Goal: Transaction & Acquisition: Obtain resource

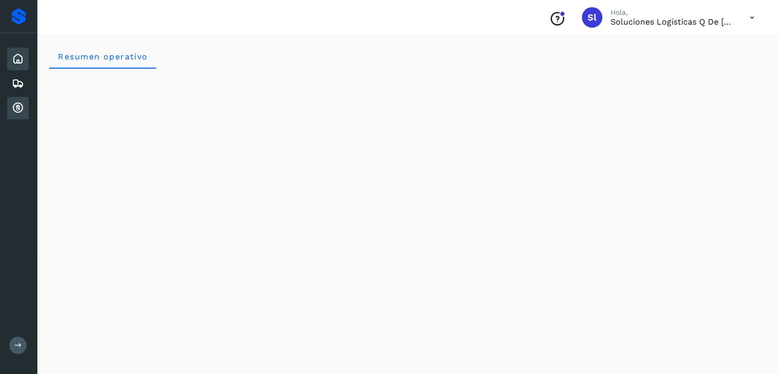
click at [18, 105] on icon at bounding box center [18, 108] width 12 height 12
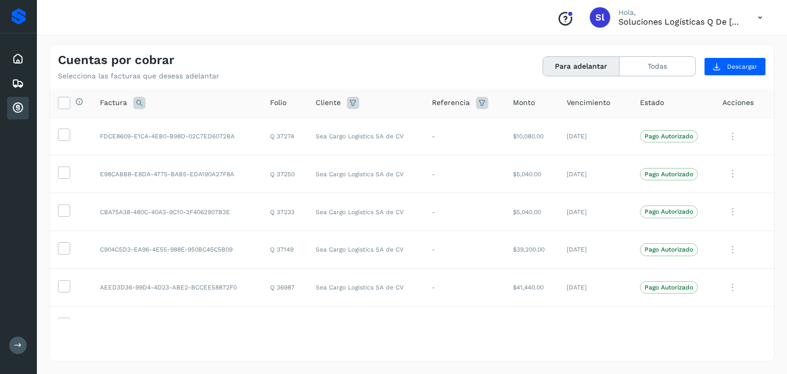
click at [604, 69] on button "Para adelantar" at bounding box center [581, 66] width 76 height 19
click at [65, 101] on icon at bounding box center [63, 102] width 11 height 11
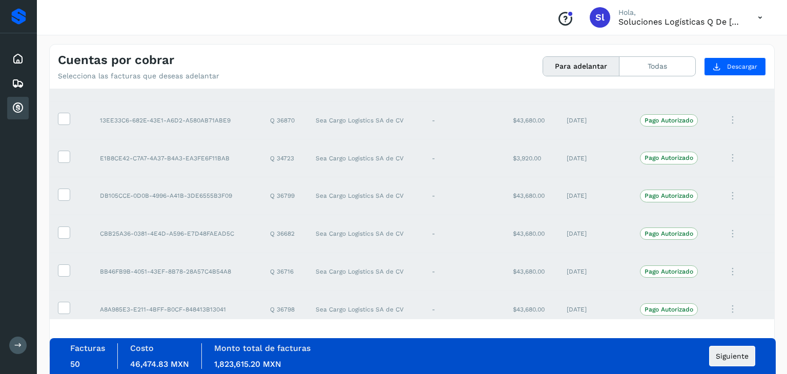
scroll to position [1685, 0]
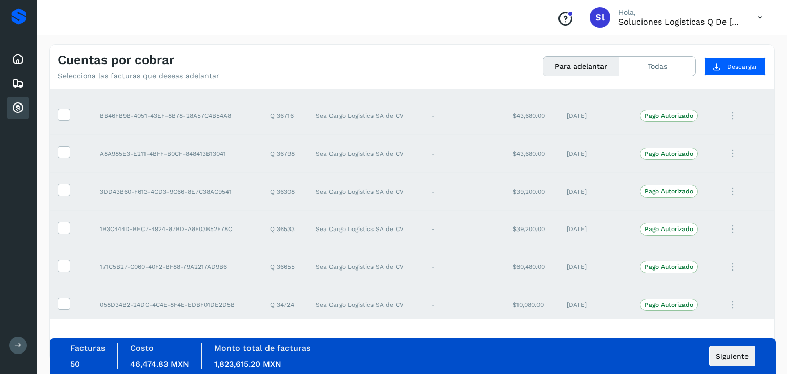
click at [422, 54] on div "Cuentas por cobrar Selecciona las facturas que deseas adelantar Para adelantar …" at bounding box center [412, 63] width 725 height 36
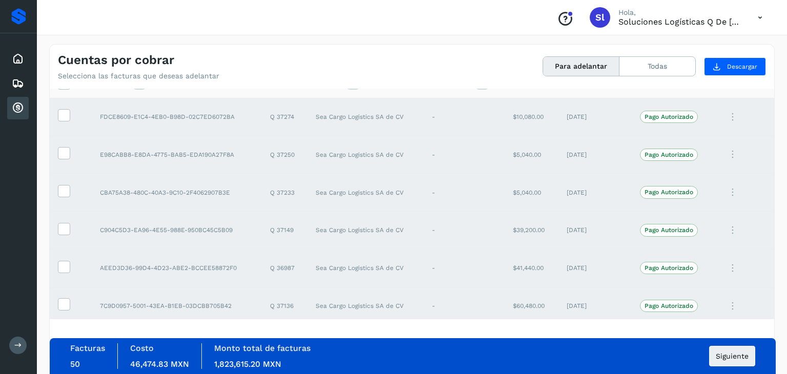
scroll to position [0, 0]
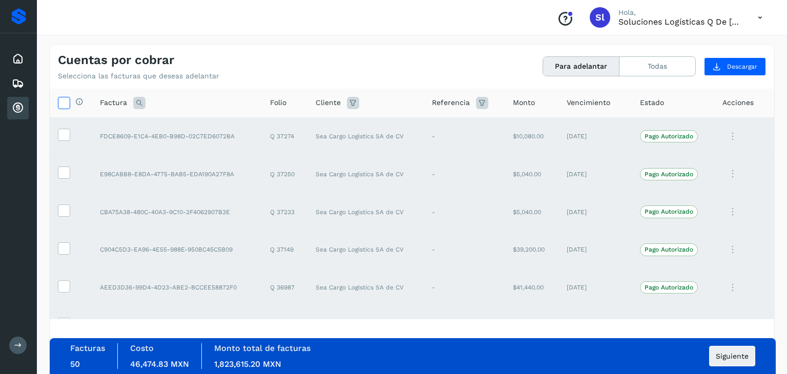
click at [59, 100] on icon at bounding box center [63, 102] width 11 height 11
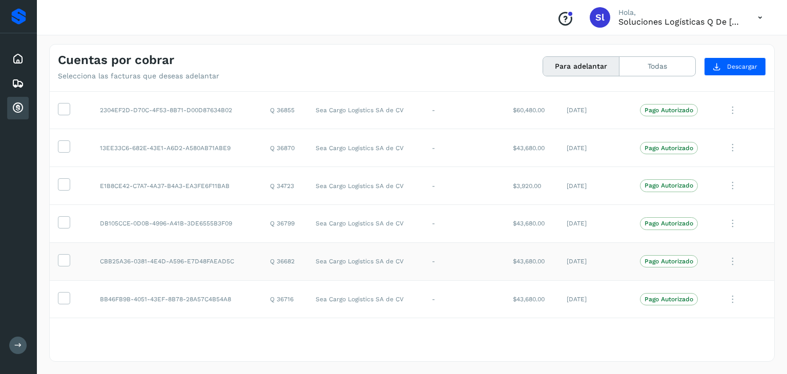
scroll to position [1480, 0]
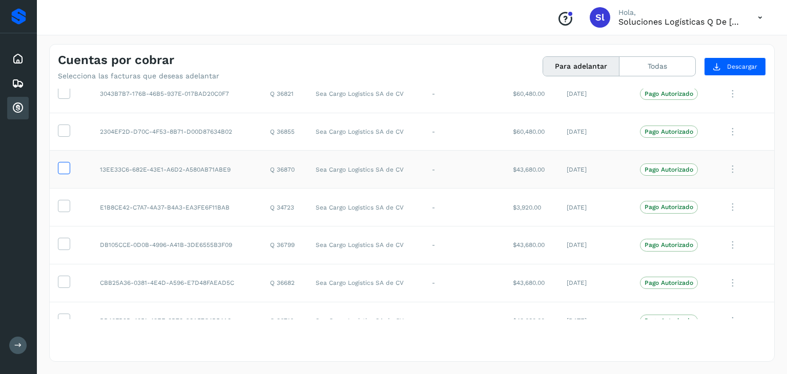
click at [61, 164] on icon at bounding box center [63, 167] width 11 height 11
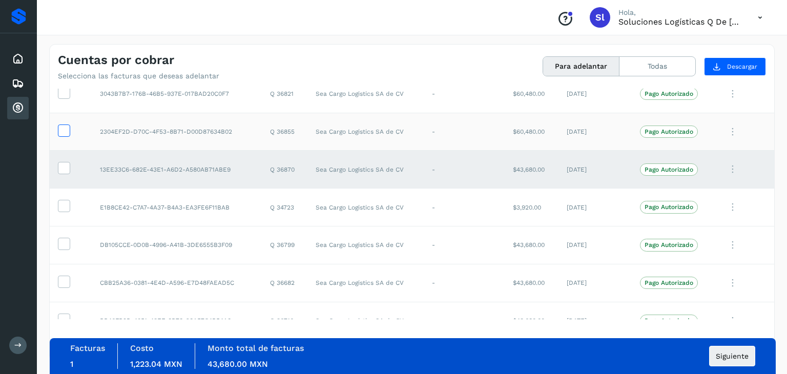
click at [65, 127] on icon at bounding box center [63, 130] width 11 height 11
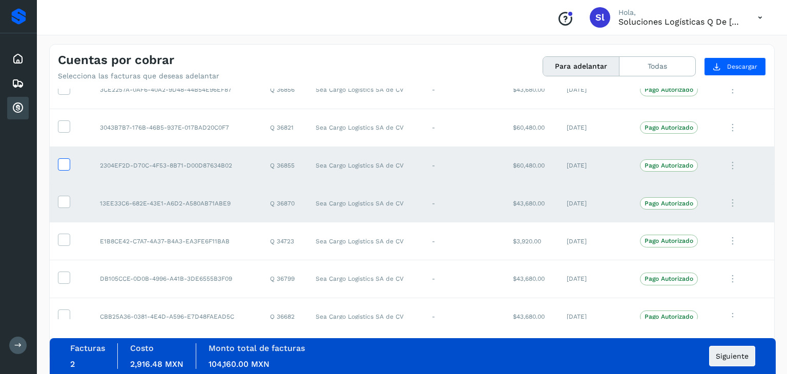
scroll to position [1428, 0]
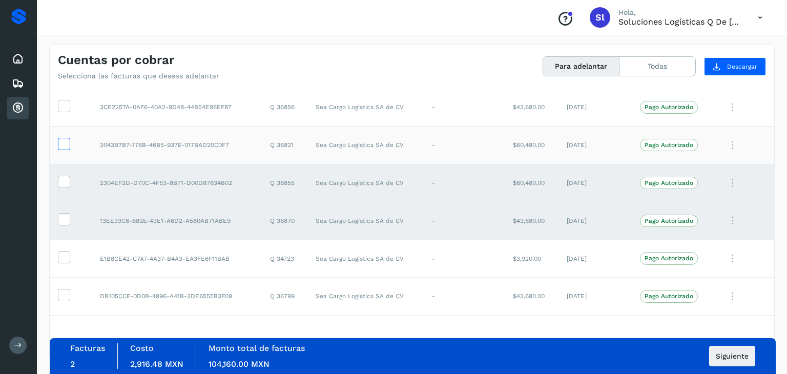
click at [67, 143] on icon at bounding box center [63, 143] width 11 height 11
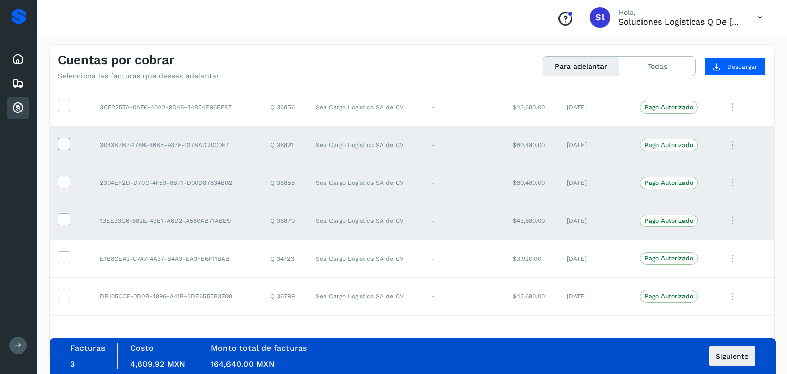
scroll to position [1326, 0]
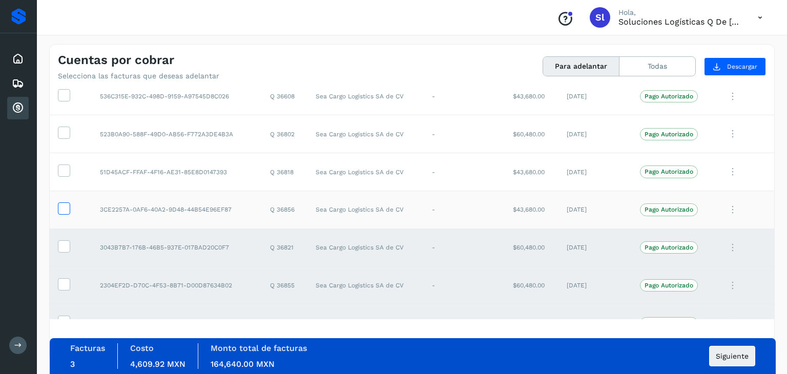
click at [66, 205] on icon at bounding box center [63, 207] width 11 height 11
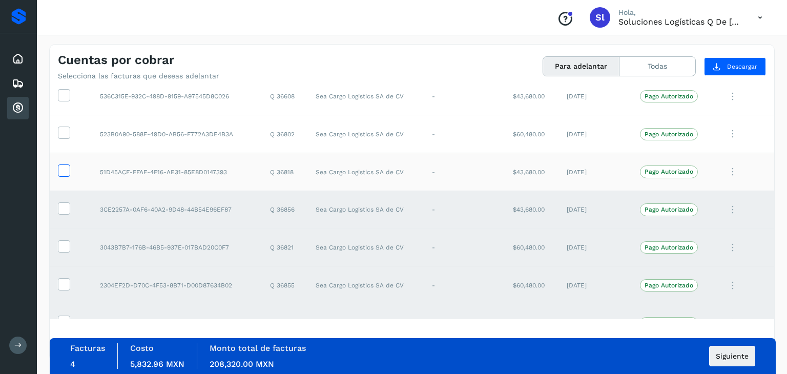
click at [61, 165] on icon at bounding box center [63, 170] width 11 height 11
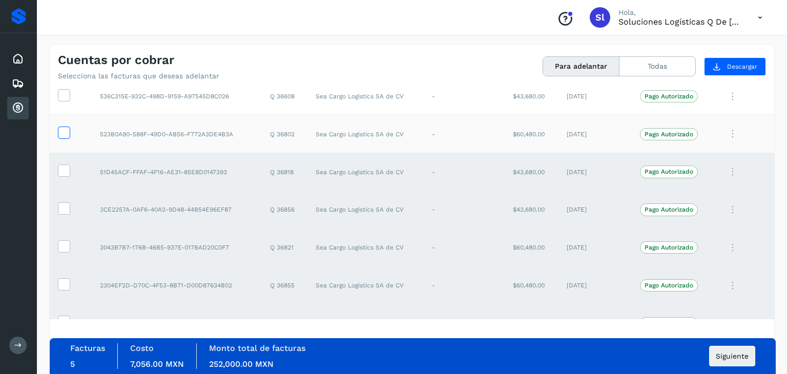
click at [65, 127] on icon at bounding box center [63, 132] width 11 height 11
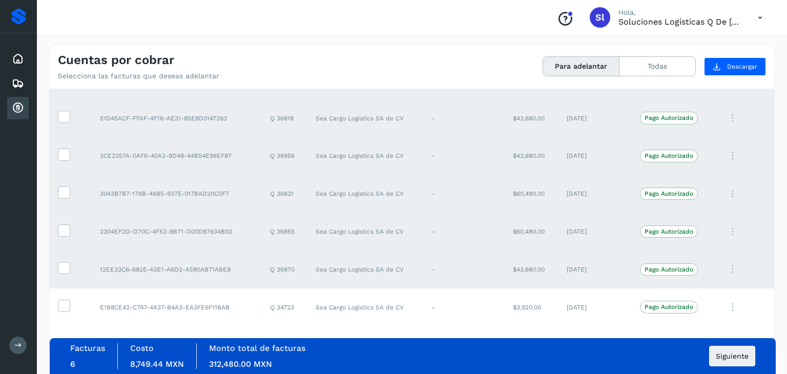
scroll to position [1275, 0]
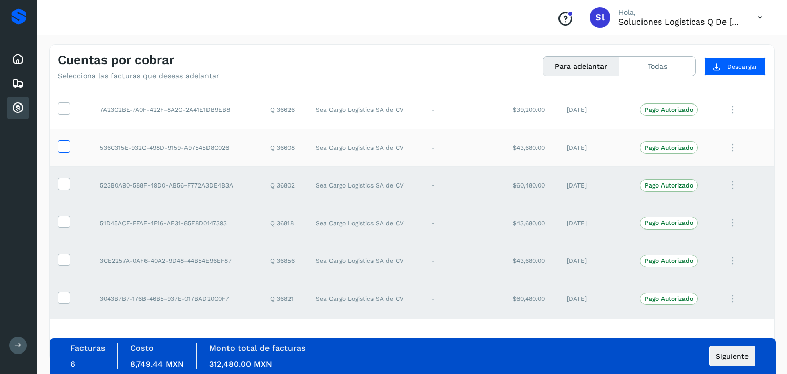
click at [61, 140] on icon at bounding box center [63, 145] width 11 height 11
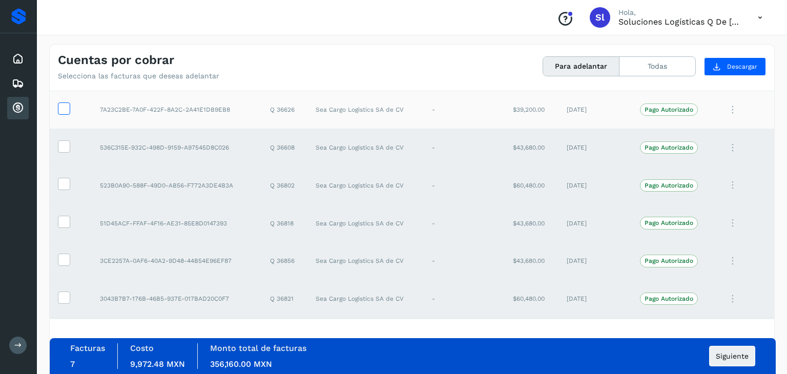
click at [64, 104] on icon at bounding box center [63, 107] width 11 height 11
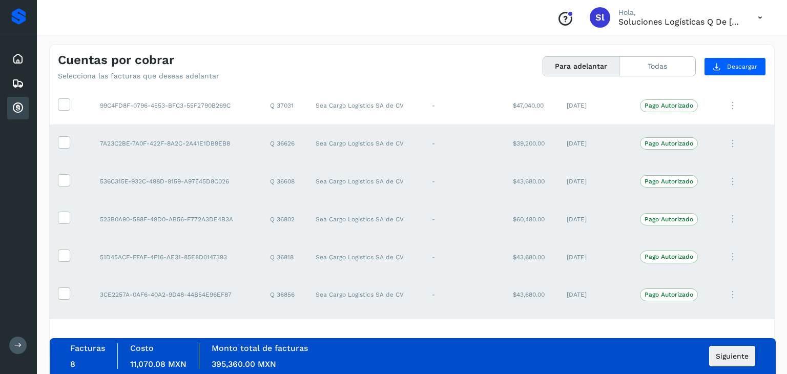
scroll to position [1223, 0]
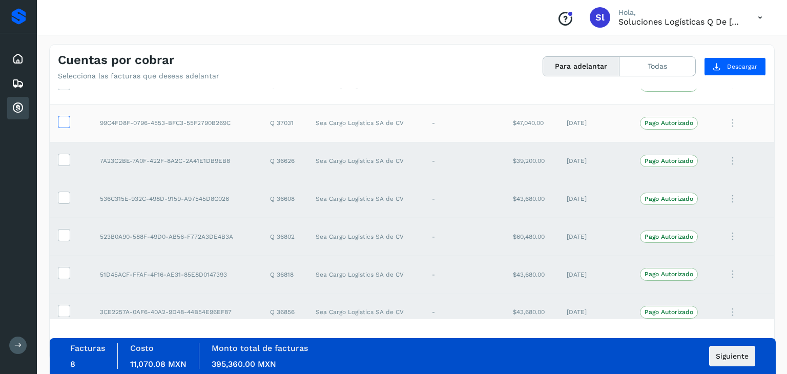
click at [64, 121] on icon at bounding box center [63, 121] width 11 height 11
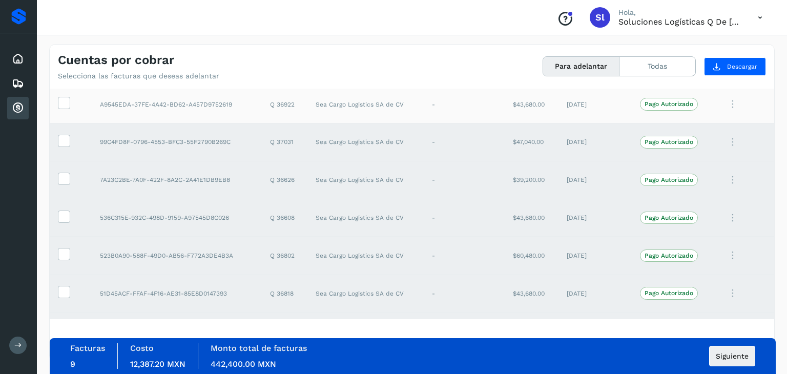
scroll to position [1172, 0]
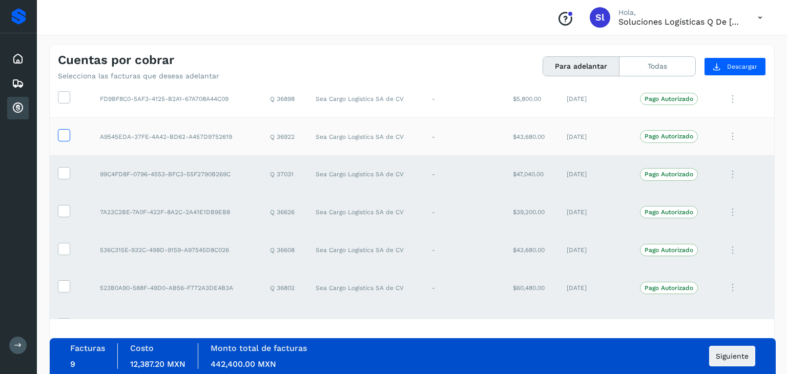
click at [68, 129] on icon at bounding box center [63, 134] width 11 height 11
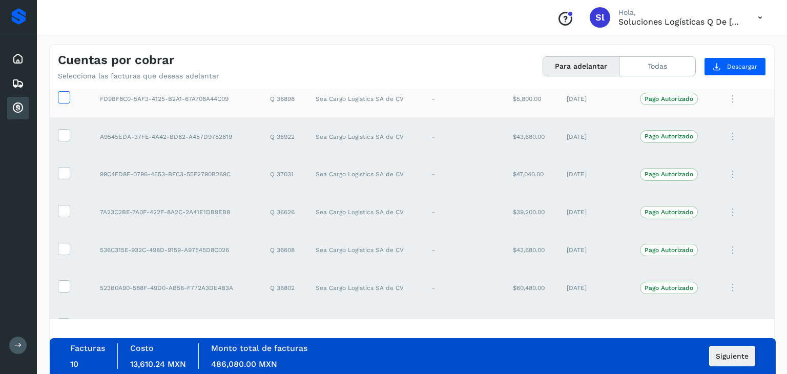
click at [67, 91] on icon at bounding box center [63, 96] width 11 height 11
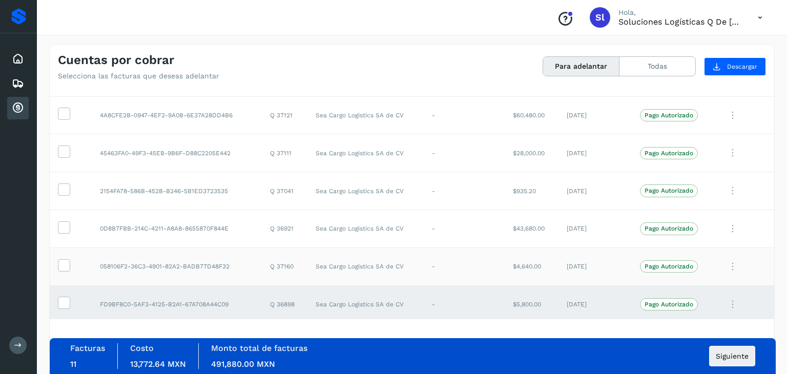
scroll to position [1018, 0]
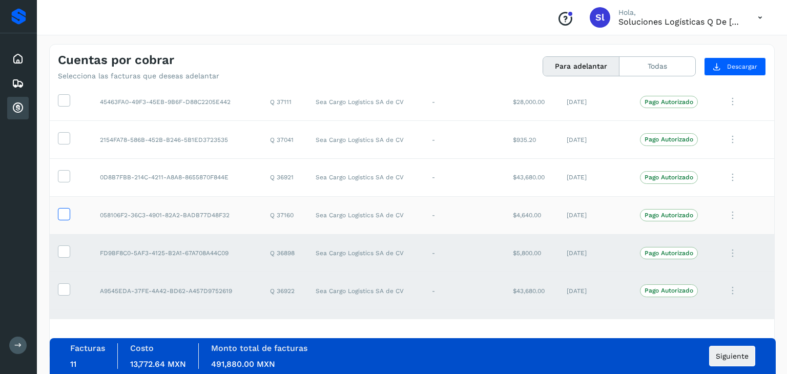
click at [68, 213] on icon at bounding box center [63, 213] width 11 height 11
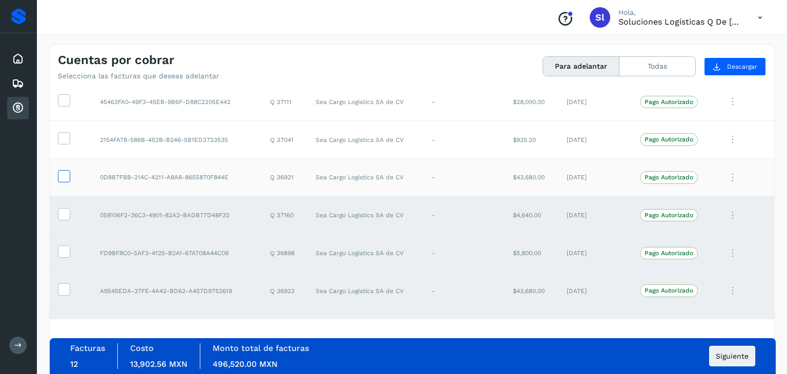
click at [69, 171] on label at bounding box center [64, 176] width 12 height 12
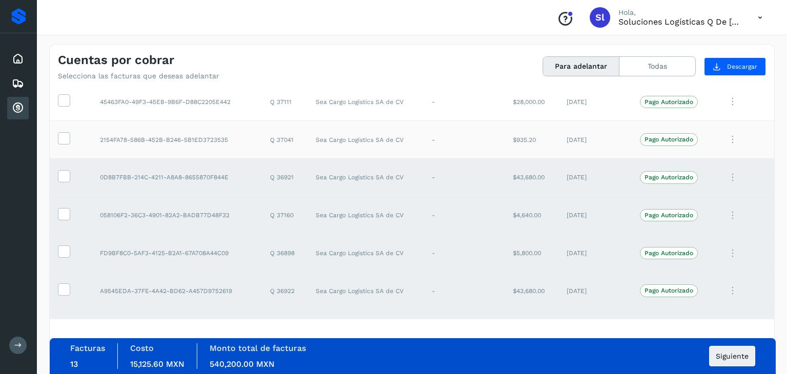
click at [64, 142] on td at bounding box center [71, 140] width 42 height 38
click at [67, 137] on icon at bounding box center [63, 137] width 11 height 11
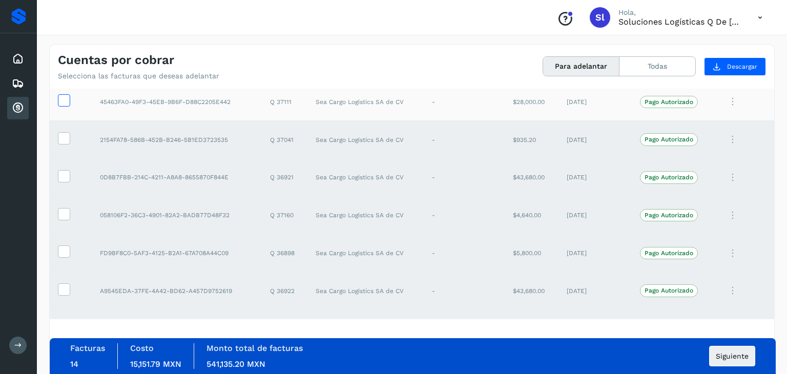
click at [65, 97] on icon at bounding box center [63, 99] width 11 height 11
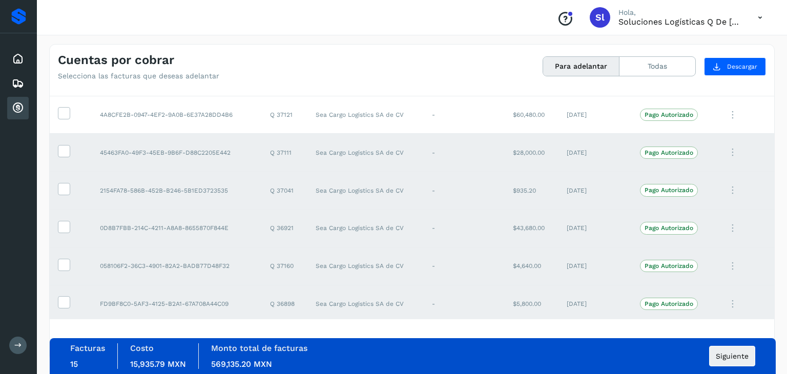
scroll to position [967, 0]
click at [67, 111] on icon at bounding box center [63, 113] width 11 height 11
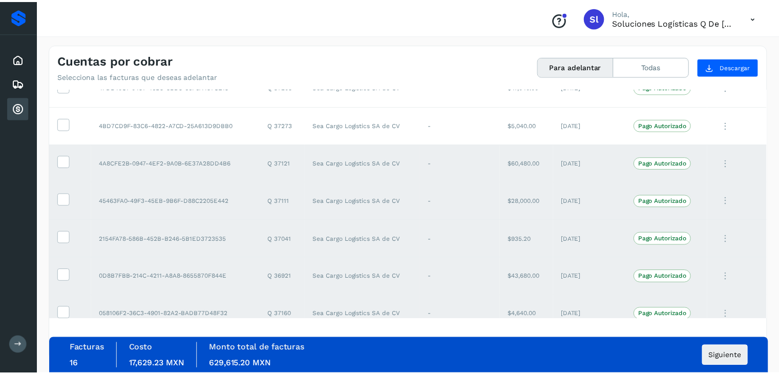
scroll to position [864, 0]
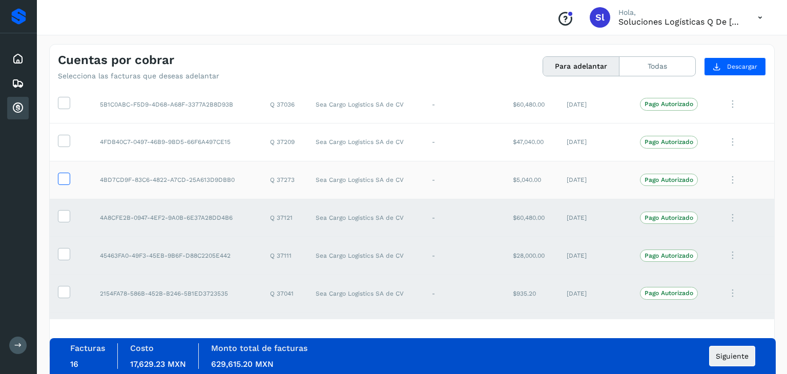
click at [64, 175] on icon at bounding box center [63, 178] width 11 height 11
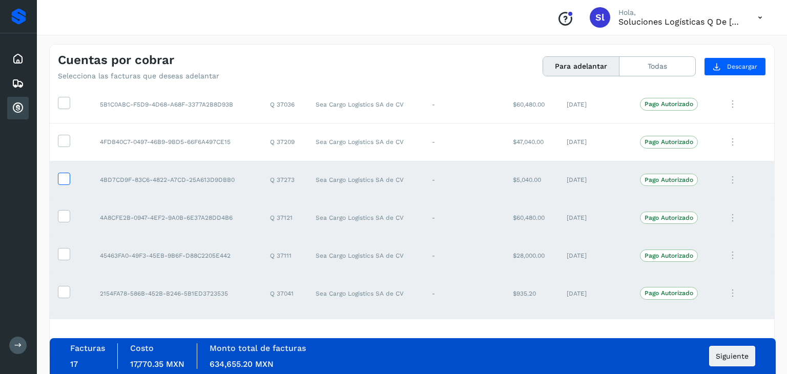
click at [66, 174] on icon at bounding box center [63, 178] width 11 height 11
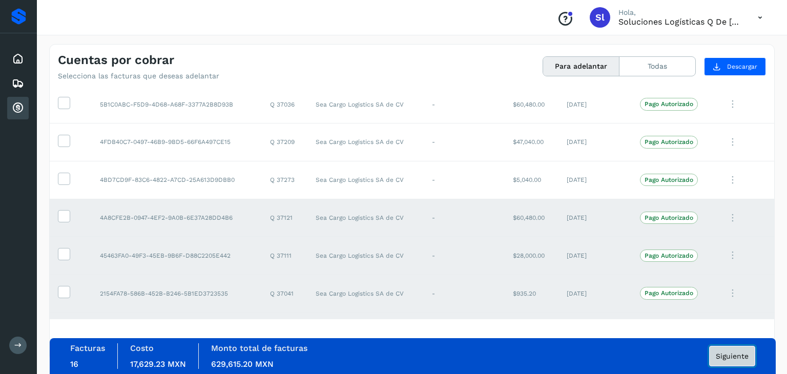
click at [740, 353] on span "Siguiente" at bounding box center [732, 356] width 33 height 7
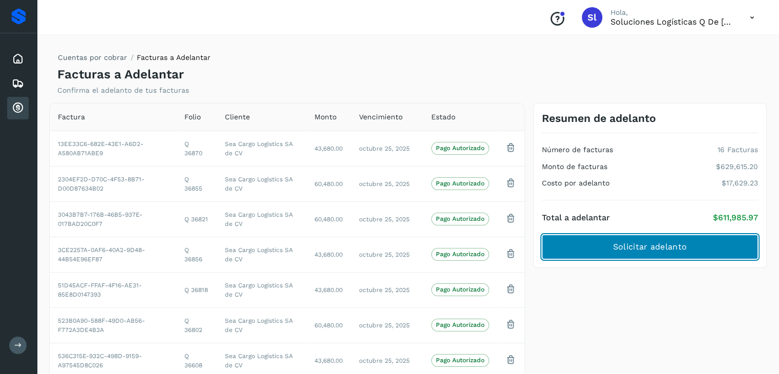
click at [631, 242] on span "Solicitar adelanto" at bounding box center [650, 246] width 74 height 11
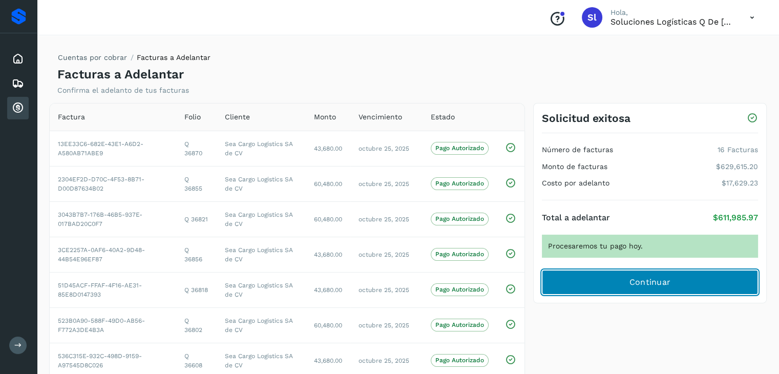
click at [697, 276] on button "Continuar" at bounding box center [650, 282] width 216 height 25
